Goal: Task Accomplishment & Management: Manage account settings

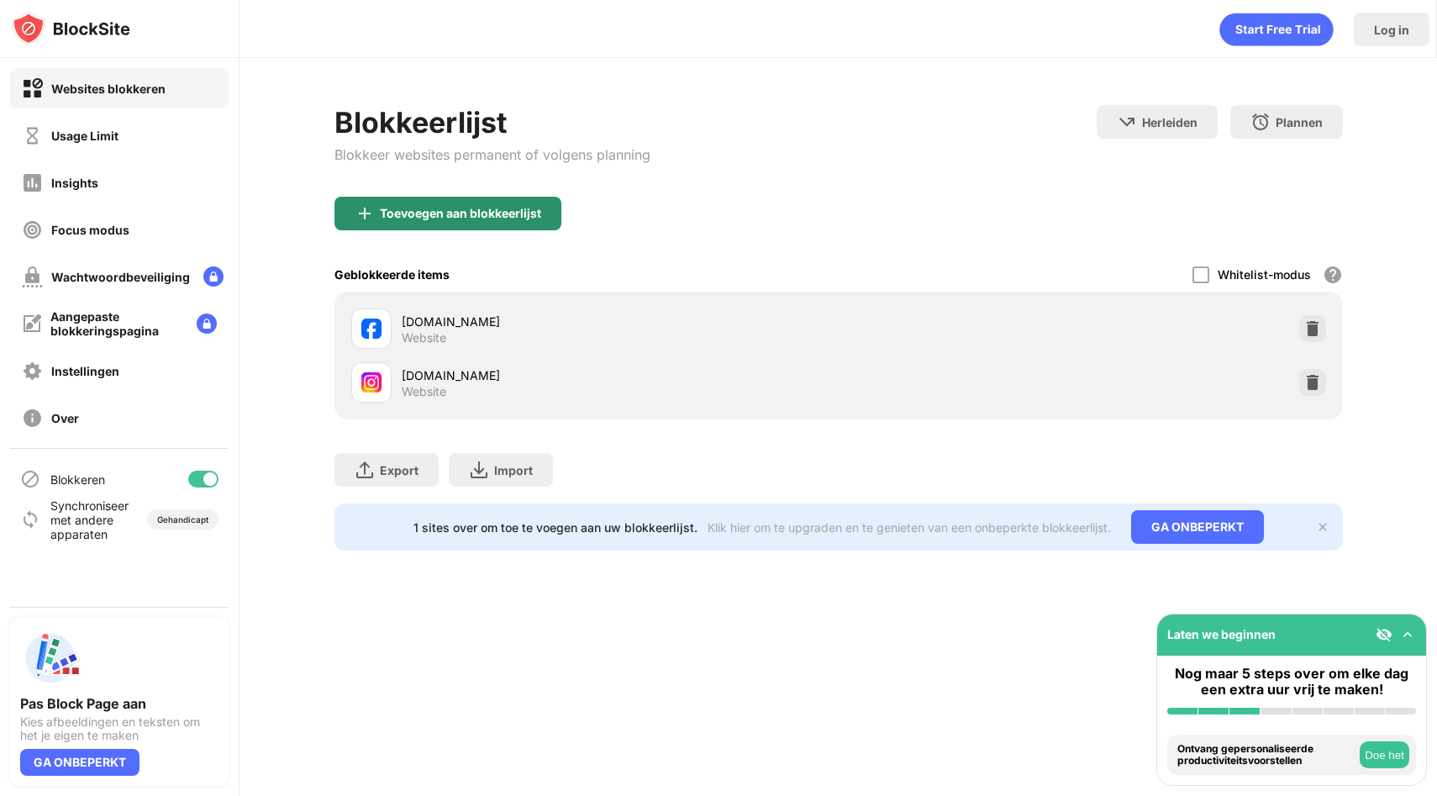
click at [541, 212] on div "Toevoegen aan blokkeerlijst" at bounding box center [448, 214] width 227 height 34
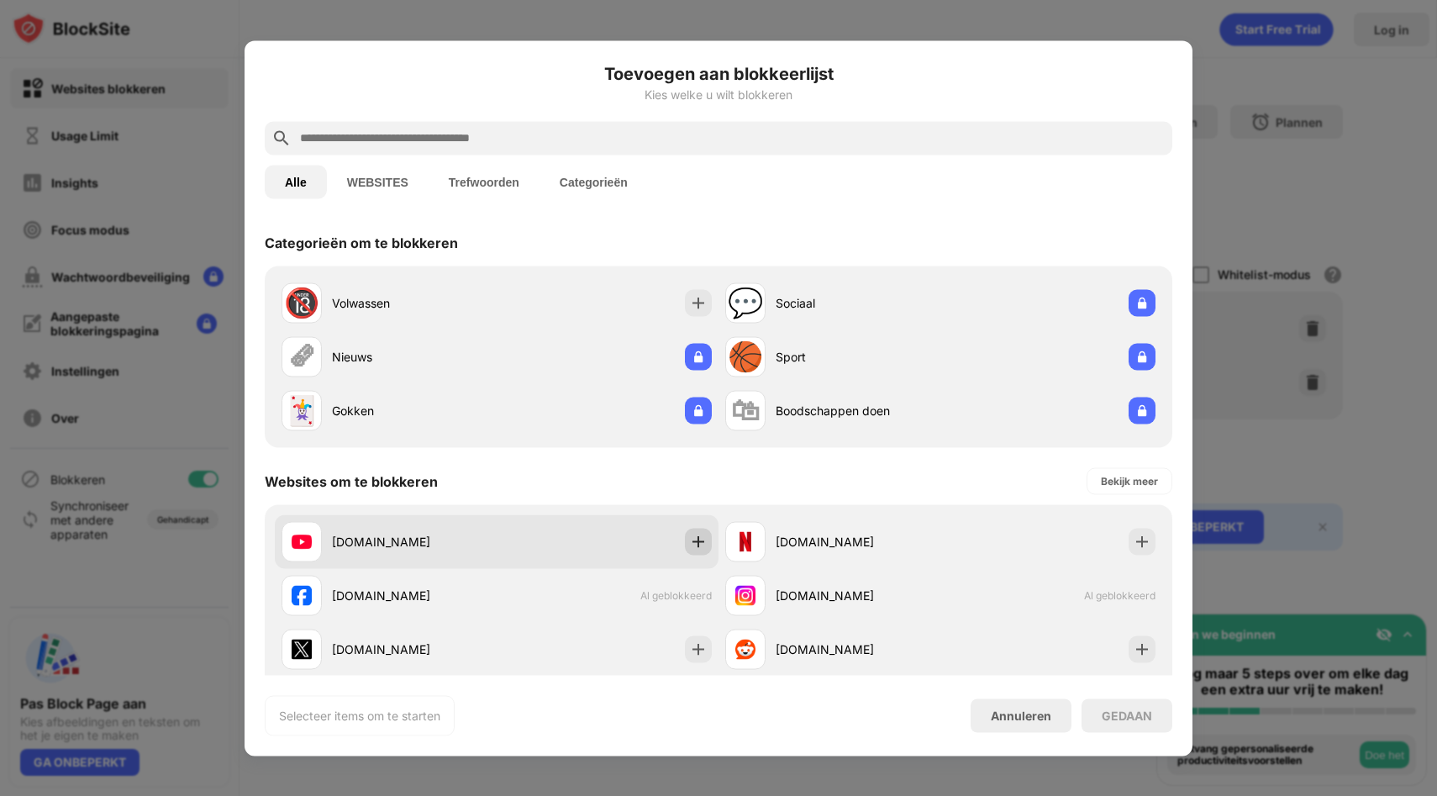
click at [704, 539] on img at bounding box center [698, 541] width 17 height 17
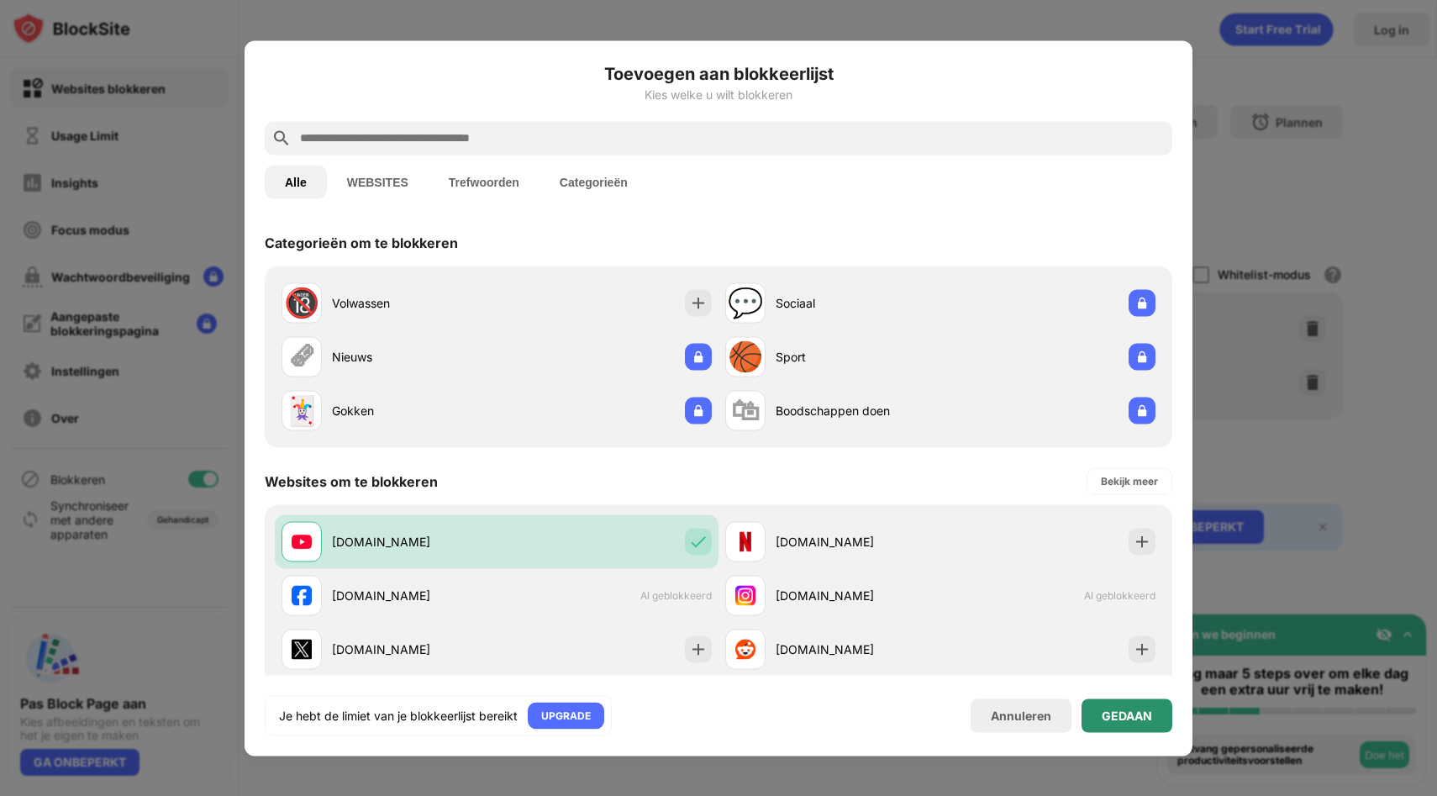
click at [1103, 704] on div "GEDAAN" at bounding box center [1127, 715] width 91 height 34
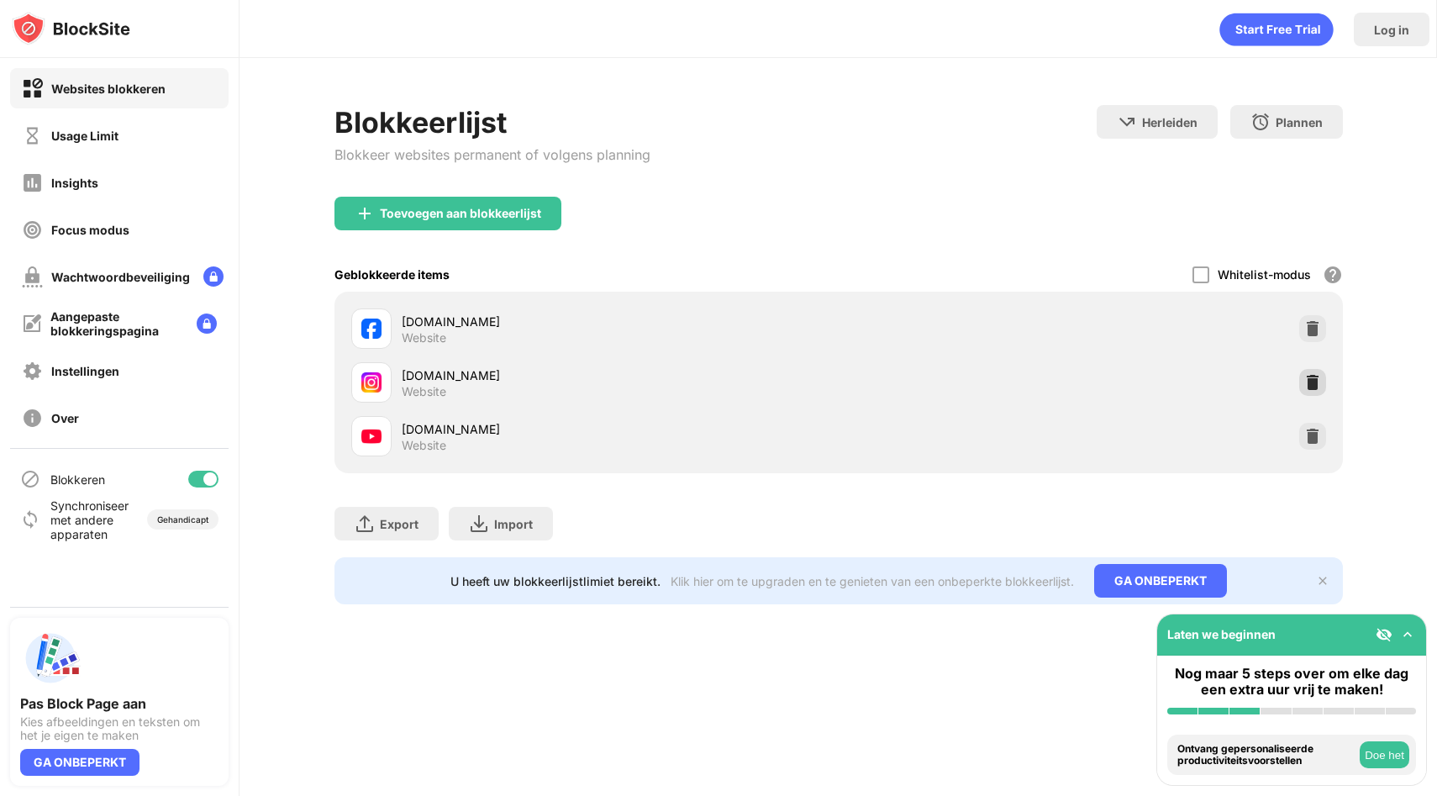
click at [1323, 387] on div at bounding box center [1312, 382] width 27 height 27
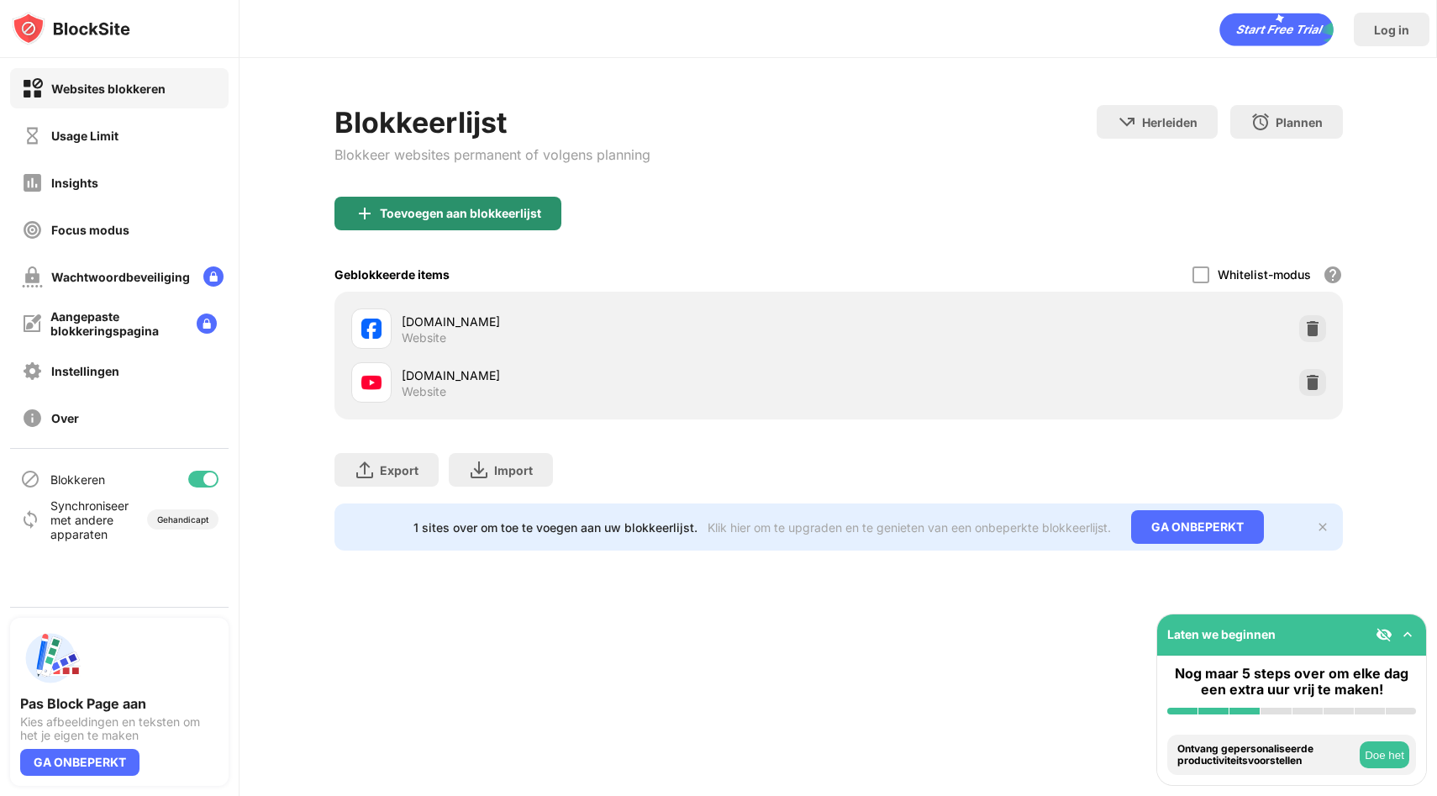
click at [377, 208] on div "Toevoegen aan blokkeerlijst" at bounding box center [448, 214] width 227 height 34
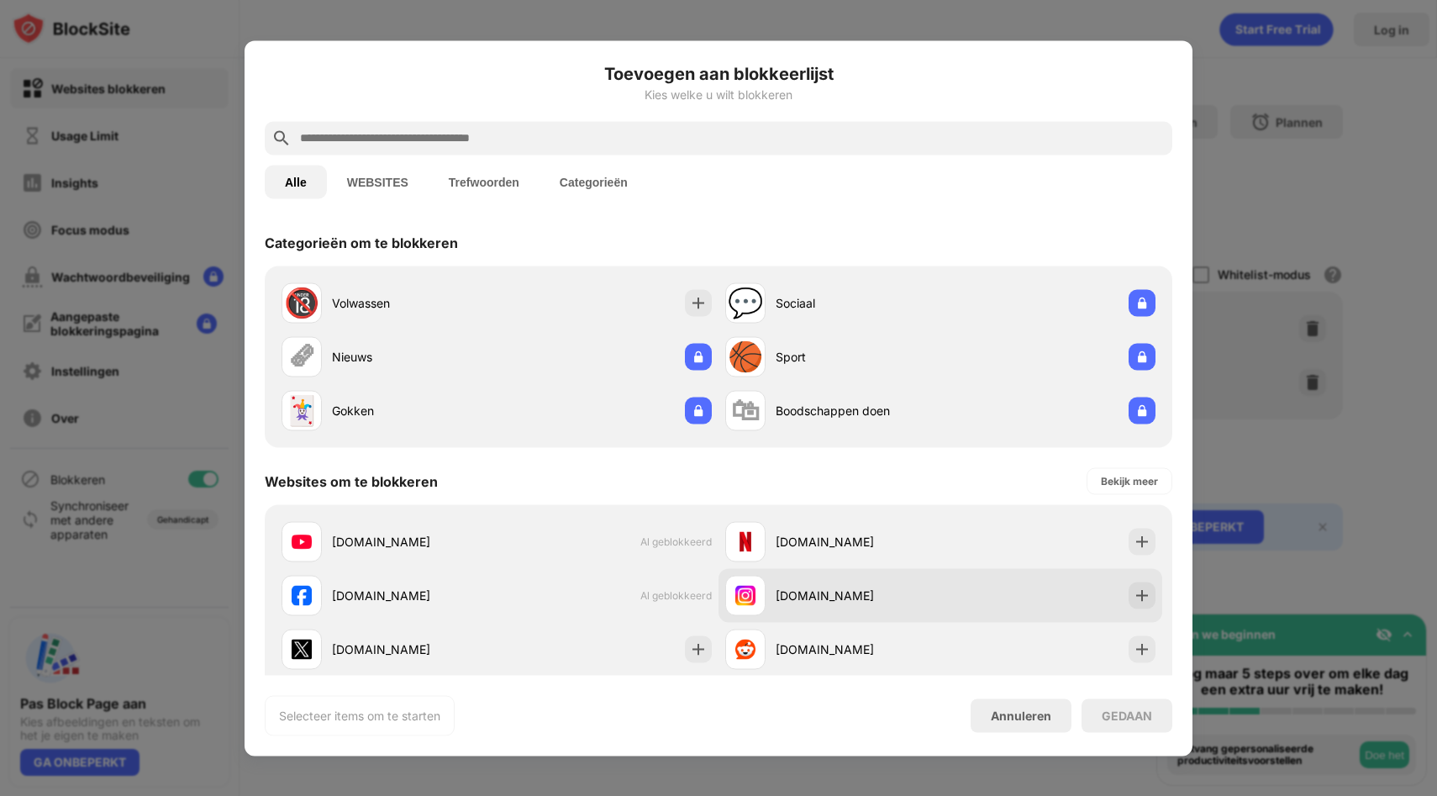
click at [825, 601] on div "instagram.com" at bounding box center [858, 596] width 165 height 18
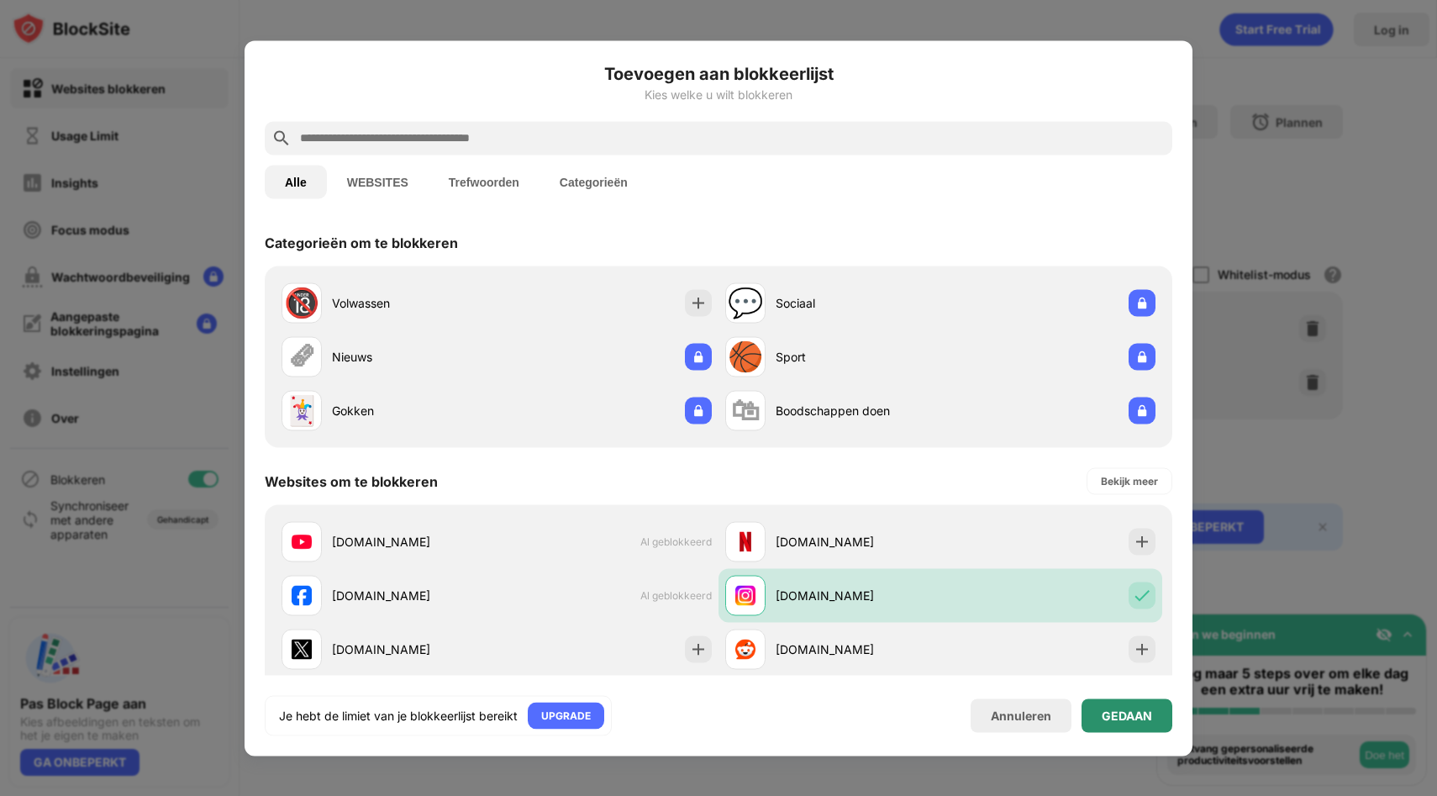
click at [1125, 716] on div "GEDAAN" at bounding box center [1127, 715] width 50 height 13
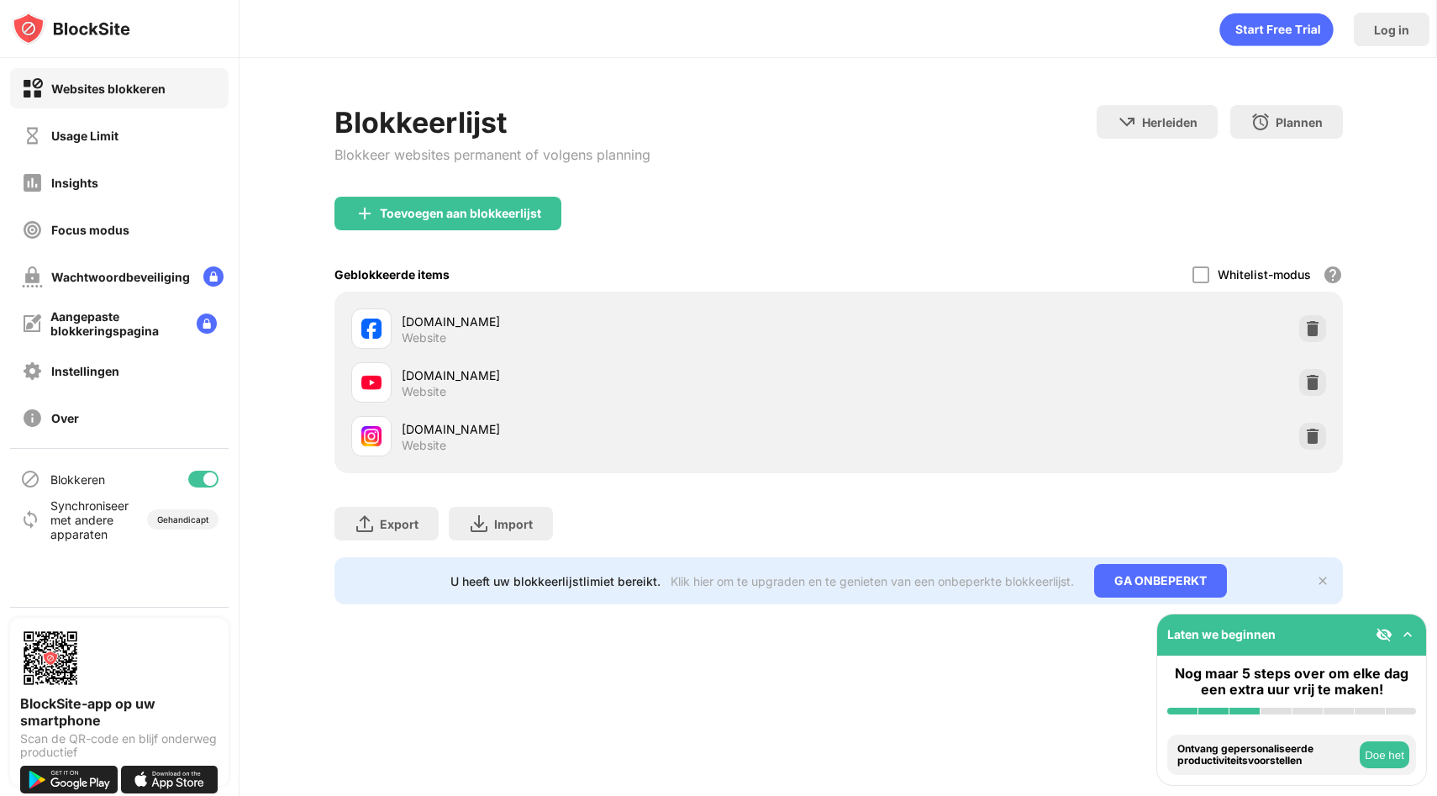
click at [1322, 378] on div at bounding box center [1312, 382] width 27 height 27
